Goal: Task Accomplishment & Management: Use online tool/utility

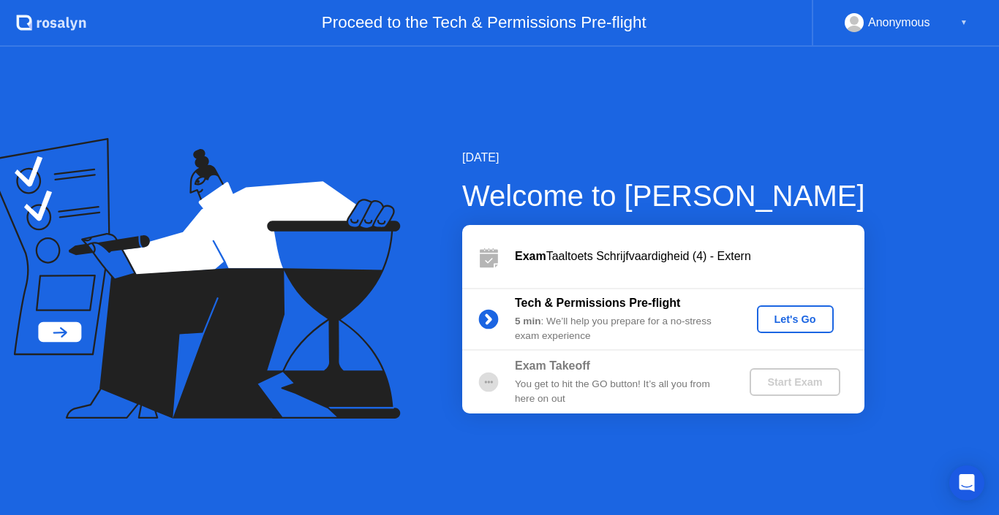
click at [793, 335] on div "Tech & Permissions Pre-flight 5 min : We’ll help you prepare for a no-stress ex…" at bounding box center [663, 319] width 402 height 63
click at [792, 320] on div "Let's Go" at bounding box center [795, 320] width 65 height 12
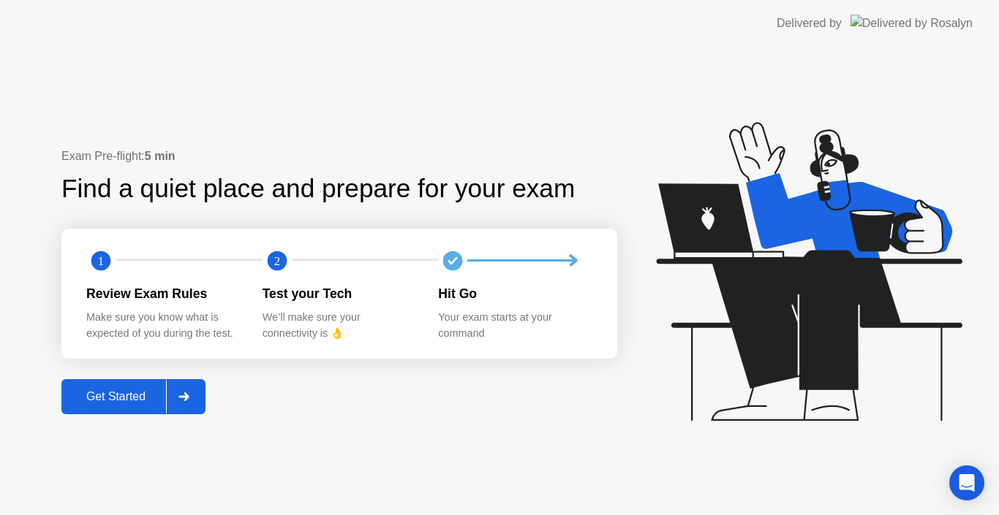
click at [117, 382] on button "Get Started" at bounding box center [133, 396] width 144 height 35
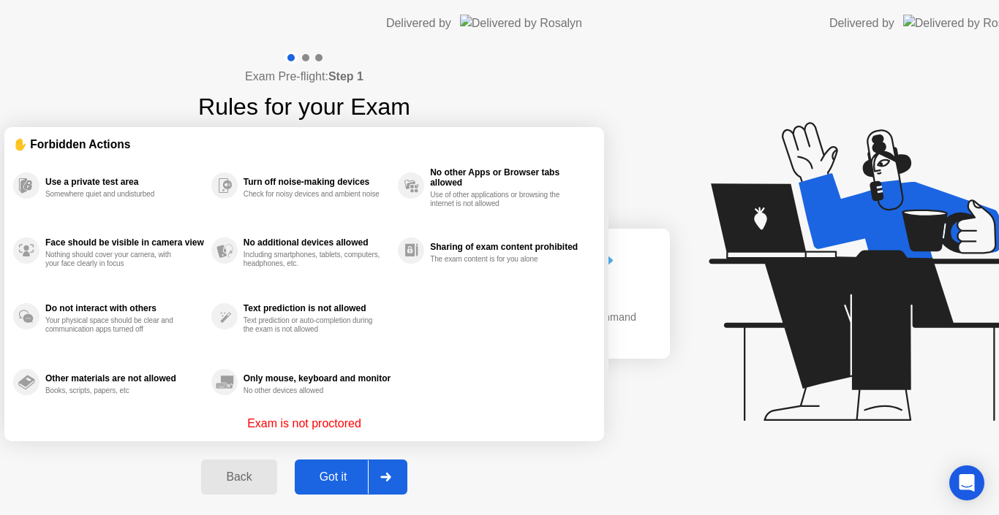
click at [123, 396] on div "Exam Pre-flight: Step 1 Rules for your Exam ✋ Forbidden Actions Use a private t…" at bounding box center [304, 281] width 608 height 469
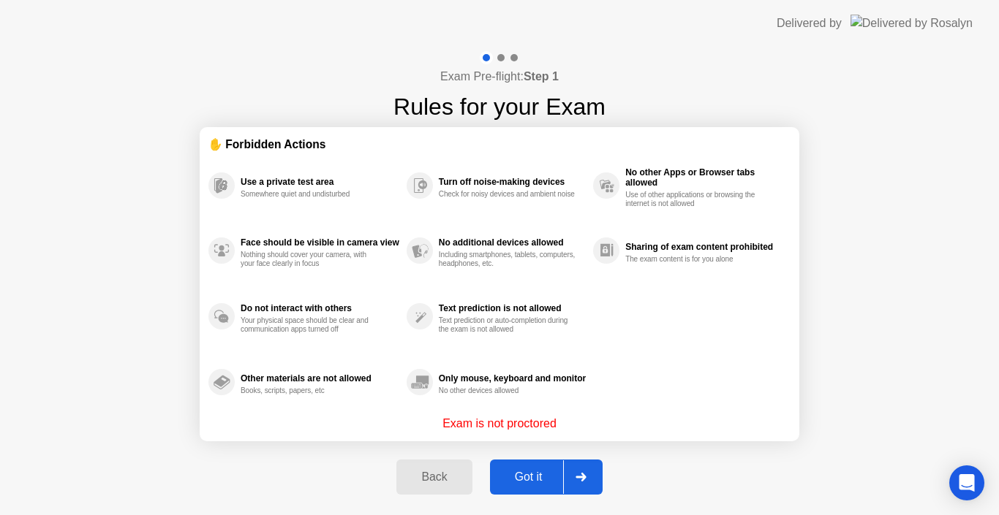
click at [558, 488] on button "Got it" at bounding box center [546, 477] width 113 height 35
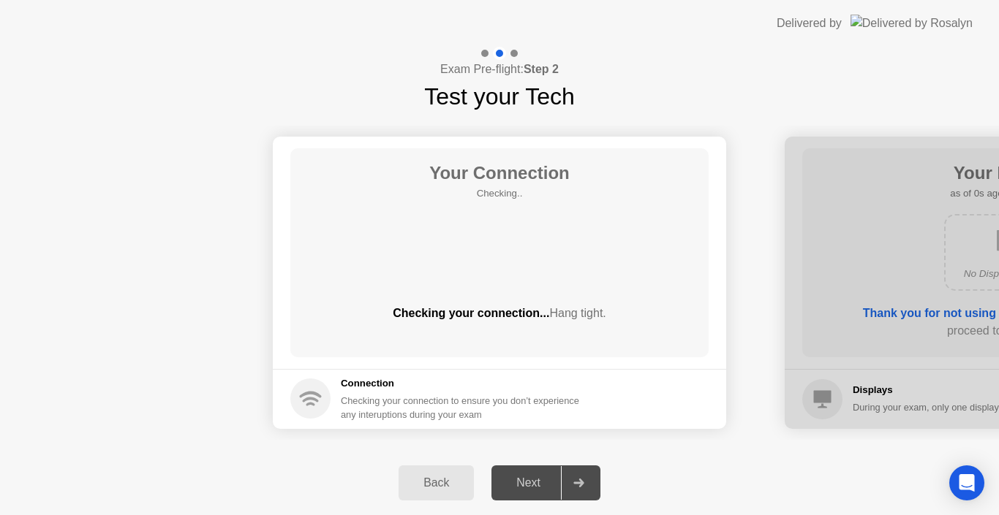
click at [557, 481] on div "Next" at bounding box center [528, 483] width 65 height 13
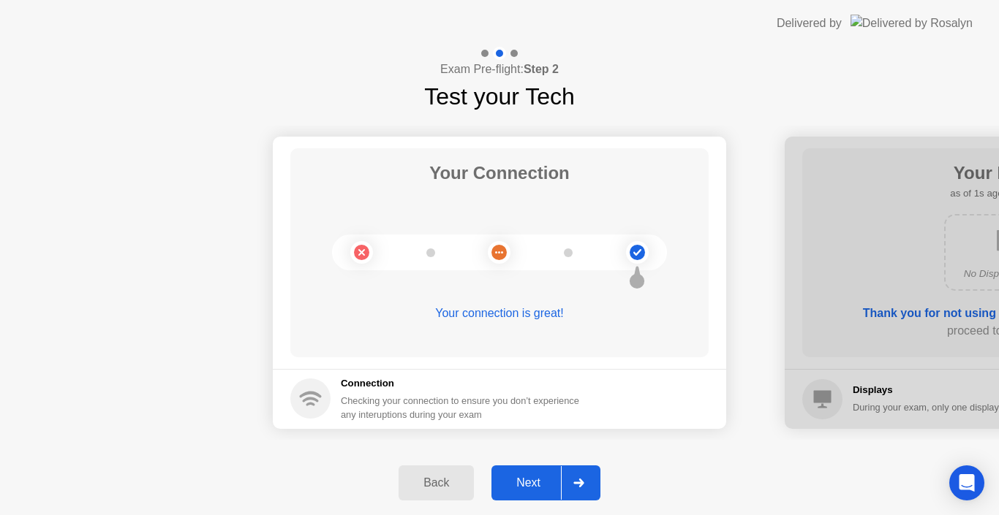
click at [552, 482] on div "Next" at bounding box center [528, 483] width 65 height 13
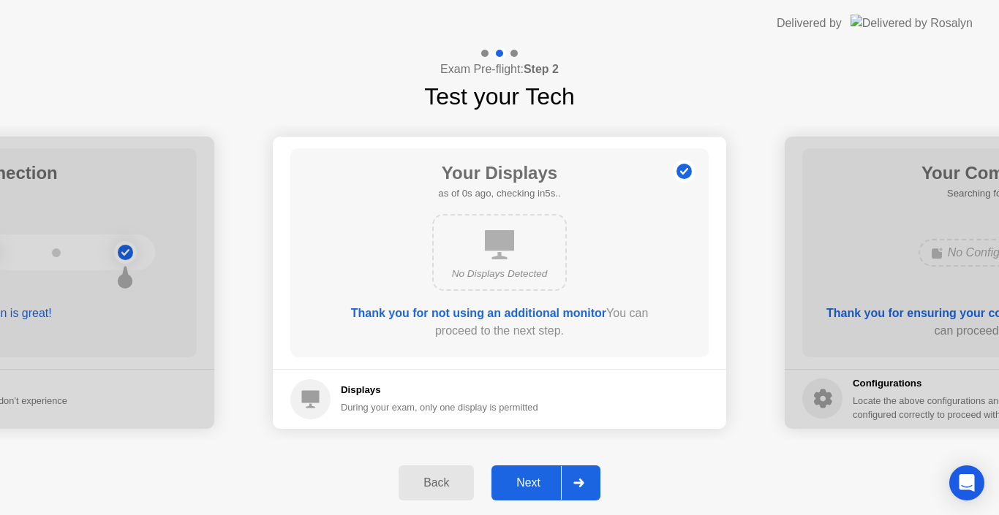
click at [552, 482] on div "Next" at bounding box center [528, 483] width 65 height 13
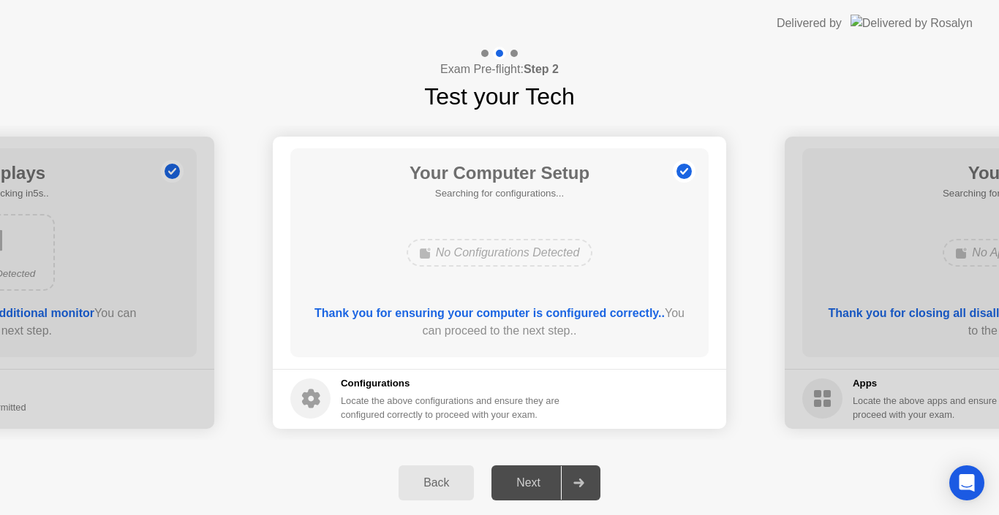
click at [552, 482] on div "Next" at bounding box center [528, 483] width 65 height 13
click at [545, 480] on div "Next" at bounding box center [528, 483] width 65 height 13
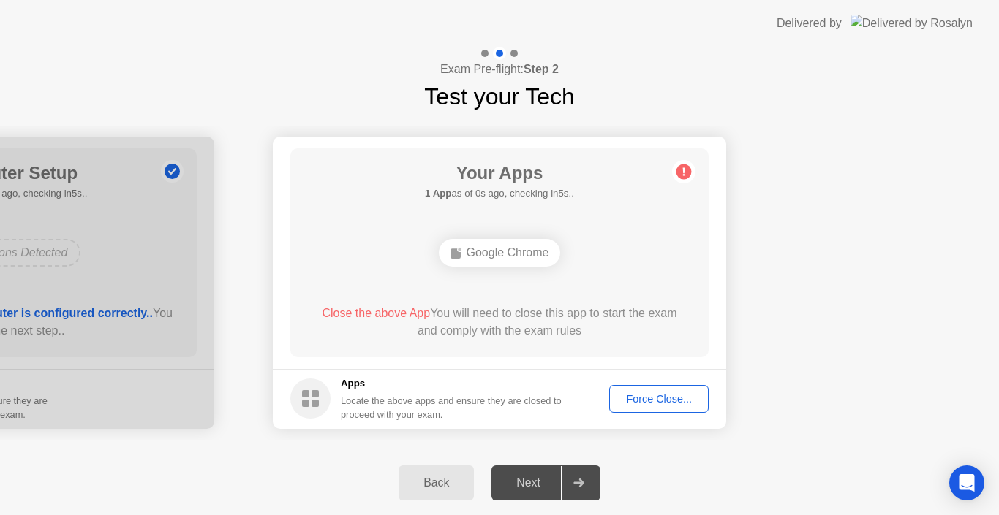
click at [643, 390] on button "Force Close..." at bounding box center [658, 399] width 99 height 28
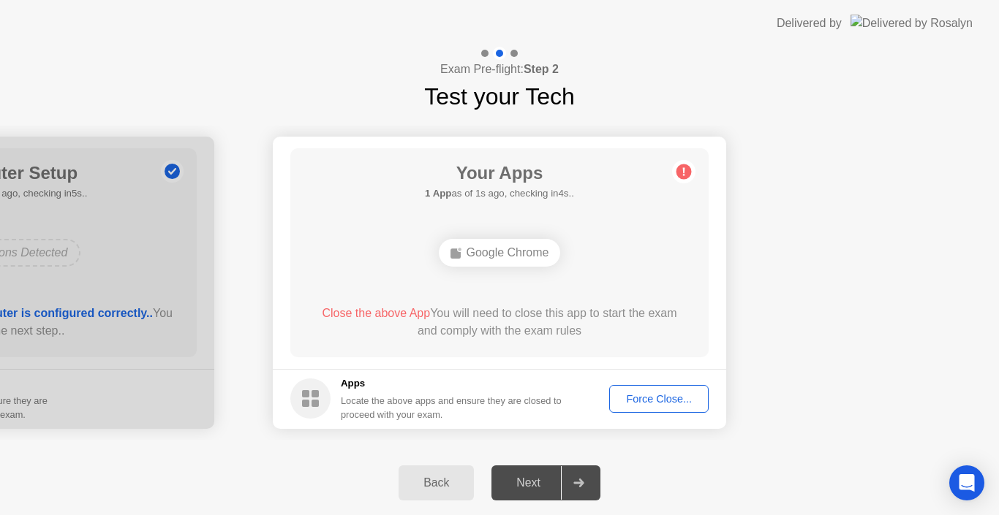
click at [627, 400] on div "Force Close..." at bounding box center [658, 399] width 89 height 12
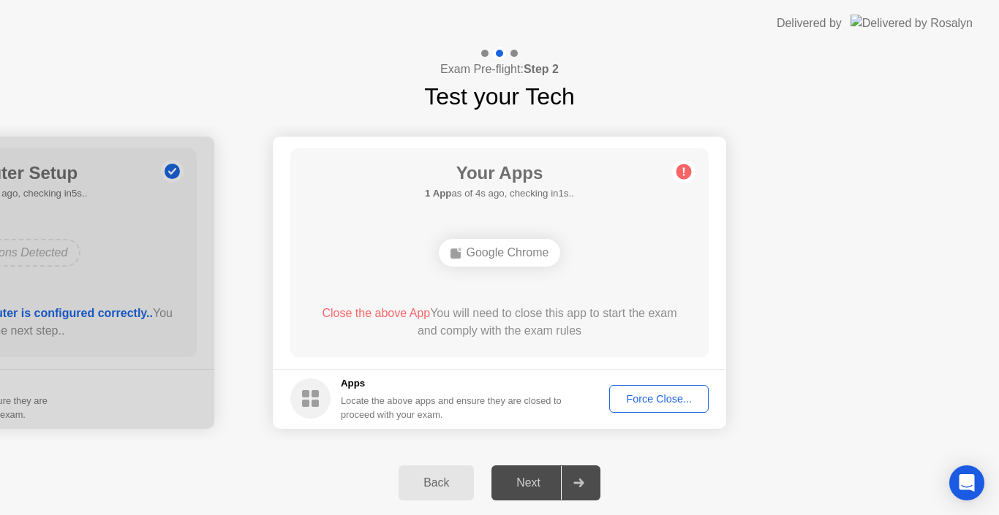
click at [670, 394] on div "Force Close..." at bounding box center [658, 399] width 89 height 12
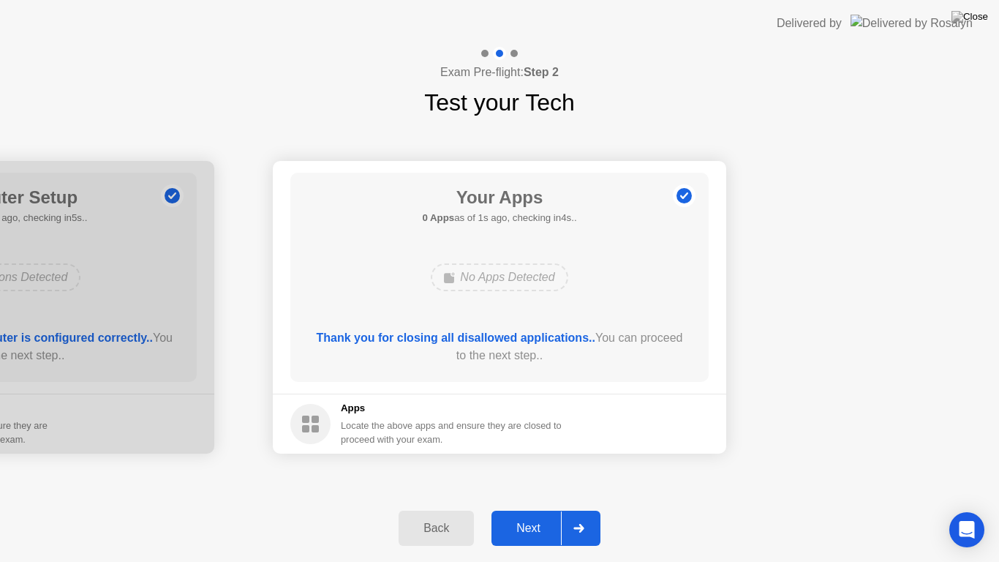
click at [509, 515] on div "Next" at bounding box center [528, 527] width 65 height 13
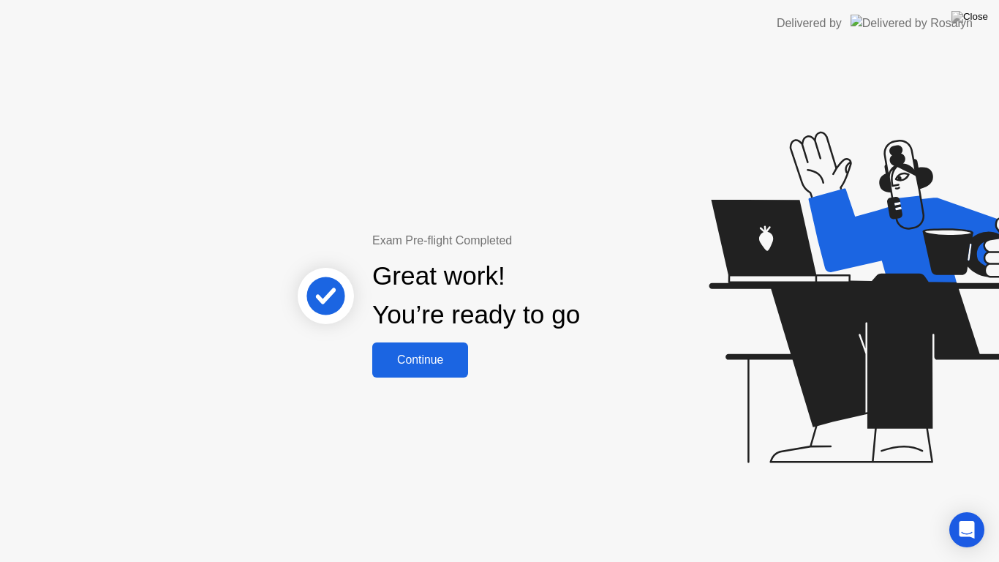
click at [391, 368] on button "Continue" at bounding box center [420, 359] width 96 height 35
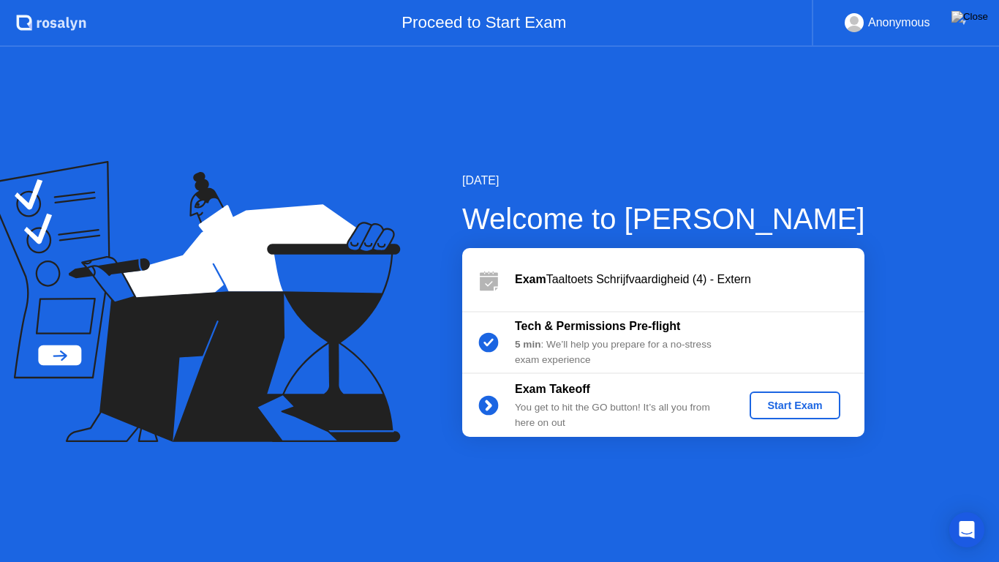
click at [774, 403] on div "Start Exam" at bounding box center [794, 405] width 78 height 12
